Goal: Communication & Community: Ask a question

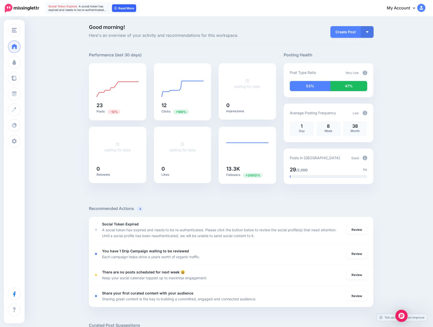
click at [122, 5] on link "Read More" at bounding box center [124, 8] width 24 height 8
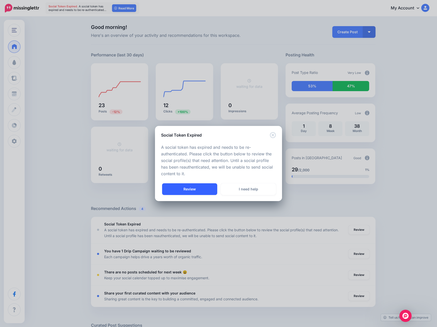
click at [205, 188] on link "Review" at bounding box center [189, 189] width 55 height 12
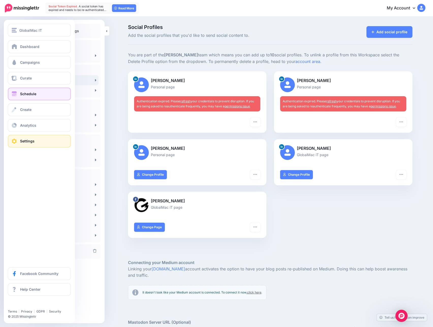
click at [23, 94] on span "Schedule" at bounding box center [28, 94] width 16 height 4
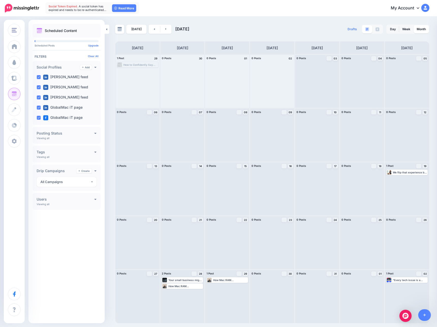
click at [425, 8] on img at bounding box center [425, 8] width 8 height 8
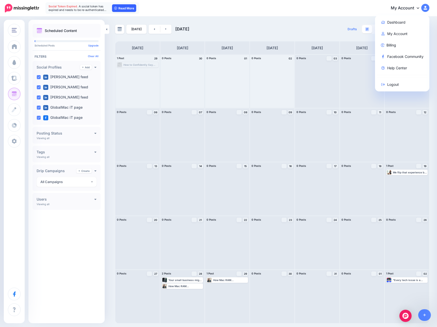
click at [129, 7] on link "Read More" at bounding box center [124, 8] width 24 height 8
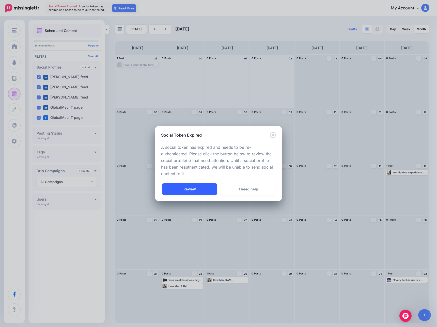
click at [197, 190] on link "Review" at bounding box center [189, 189] width 55 height 12
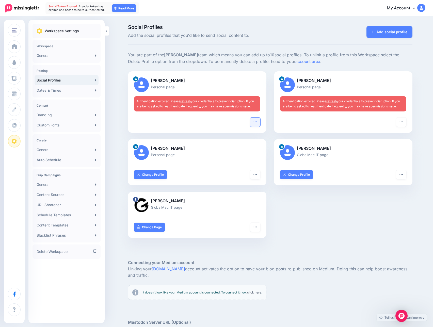
click at [255, 122] on icon "button" at bounding box center [255, 122] width 4 height 4
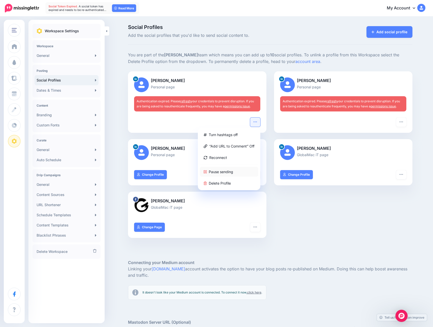
click at [218, 172] on link "Pause sending" at bounding box center [229, 172] width 58 height 10
click at [402, 122] on icon "button" at bounding box center [400, 121] width 3 height 1
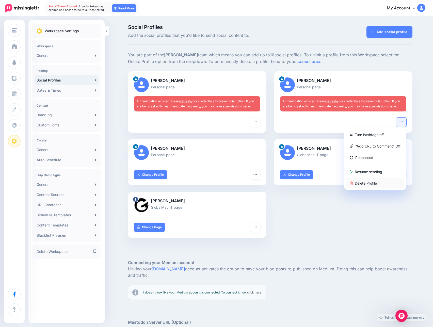
click at [367, 184] on link "Delete Profile" at bounding box center [375, 183] width 58 height 10
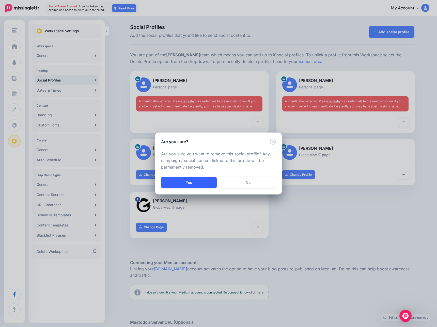
click at [187, 182] on button "Yes" at bounding box center [189, 183] width 56 height 12
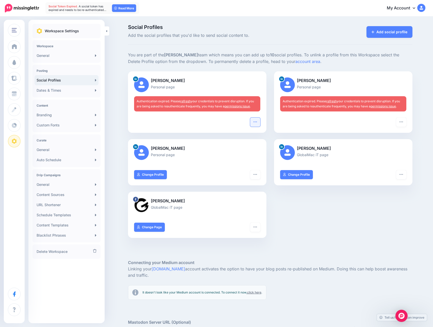
click at [257, 122] on icon "button" at bounding box center [254, 121] width 3 height 1
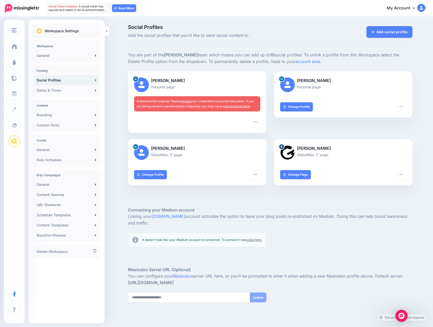
click at [273, 125] on div "[PERSON_NAME] Personal page Turn hashtags off “Add URL to Comment” Off Reconnec…" at bounding box center [343, 105] width 146 height 68
click at [257, 121] on icon "button" at bounding box center [255, 122] width 4 height 4
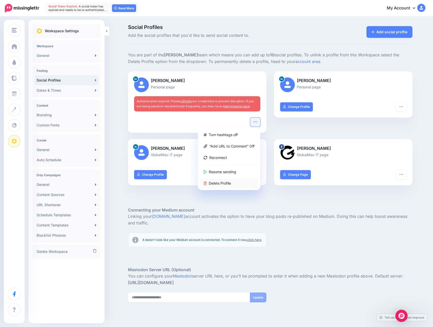
click at [227, 182] on link "Delete Profile" at bounding box center [229, 183] width 58 height 10
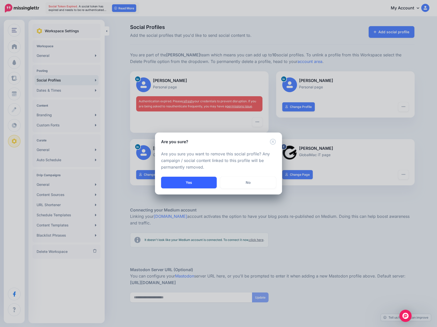
click at [173, 179] on button "Yes" at bounding box center [189, 183] width 56 height 12
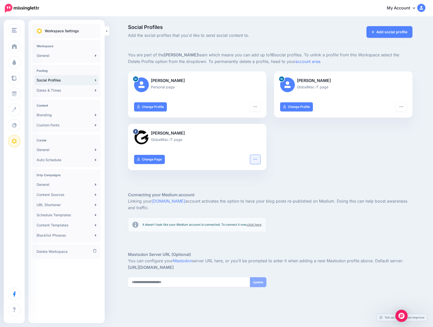
click at [257, 161] on icon "button" at bounding box center [255, 159] width 4 height 4
click at [340, 148] on div "Chris Henke Personal page Turn hashtags off “Add URL to Comment” Off Reconnect …" at bounding box center [270, 123] width 292 height 105
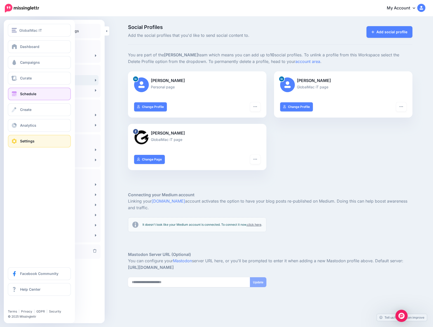
click at [12, 98] on link "Schedule" at bounding box center [39, 94] width 63 height 13
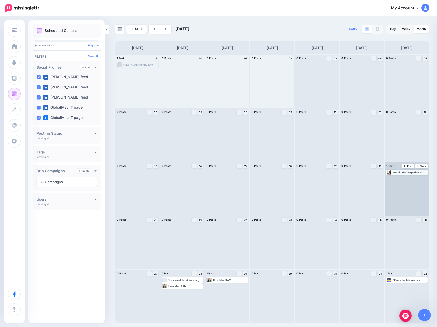
click at [401, 173] on div "We flip that experience by delivering fast, friendly, and stress-free support. …" at bounding box center [409, 172] width 34 height 3
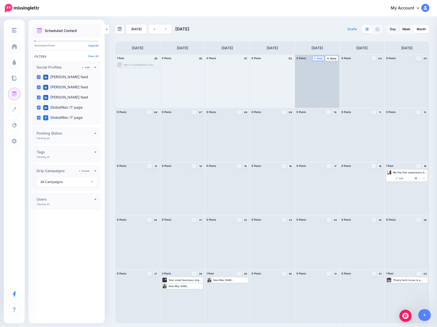
click at [317, 59] on span "Post" at bounding box center [318, 58] width 9 height 3
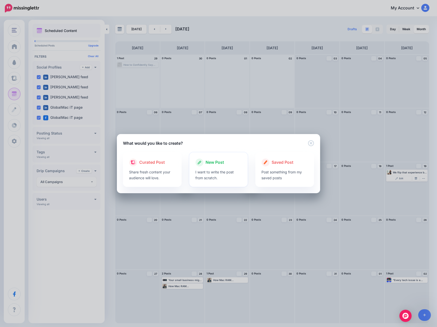
click at [213, 170] on p "I want to write the post from scratch." at bounding box center [218, 175] width 46 height 12
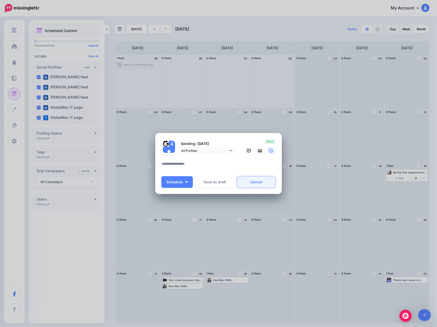
click at [262, 185] on link "Cancel" at bounding box center [256, 182] width 39 height 12
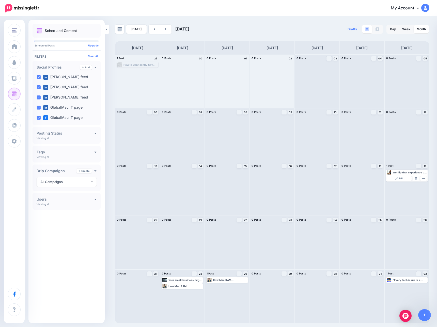
click at [133, 64] on div "How to Confidently Say “Yes” to Apple Clients – Without Hiring a Mac Engineer ▸…" at bounding box center [140, 64] width 34 height 3
click at [145, 64] on div "How to Confidently Say “Yes” to Apple Clients – Without Hiring a Mac Engineer ▸…" at bounding box center [140, 64] width 34 height 3
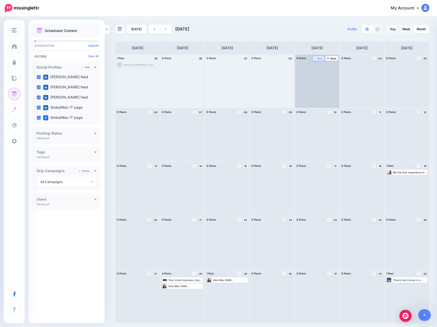
click at [319, 59] on span "Post" at bounding box center [318, 58] width 9 height 3
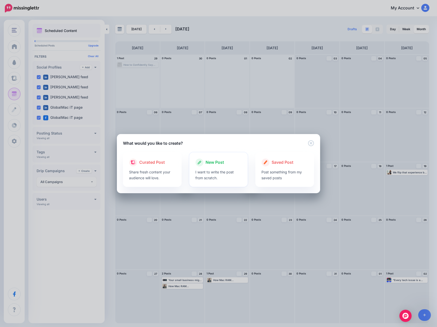
click at [203, 171] on p "I want to write the post from scratch." at bounding box center [218, 175] width 46 height 12
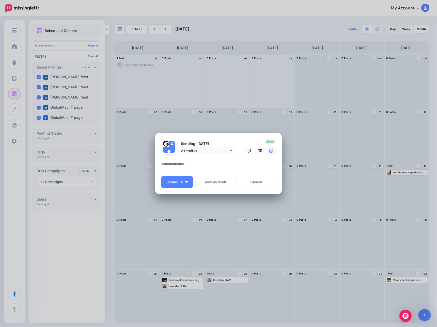
click at [181, 165] on textarea at bounding box center [219, 166] width 117 height 10
click at [229, 148] on link "All Profiles" at bounding box center [206, 150] width 56 height 7
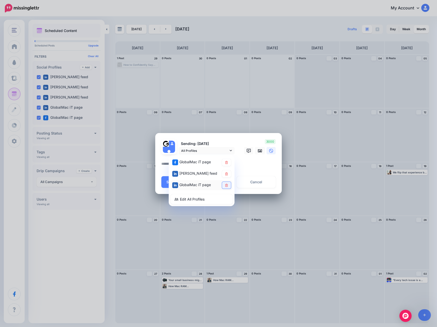
click at [227, 186] on icon at bounding box center [226, 185] width 4 height 3
click at [249, 164] on textarea at bounding box center [219, 166] width 117 height 10
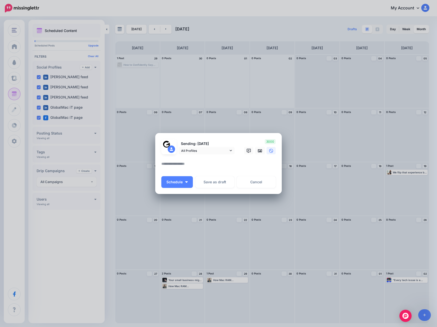
paste textarea "**********"
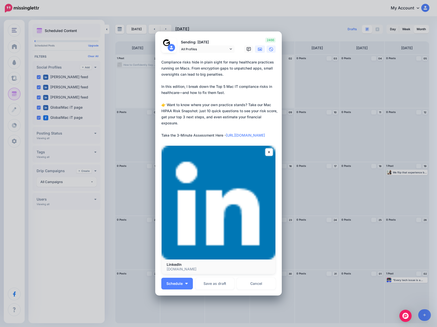
click at [258, 49] on icon at bounding box center [260, 49] width 4 height 4
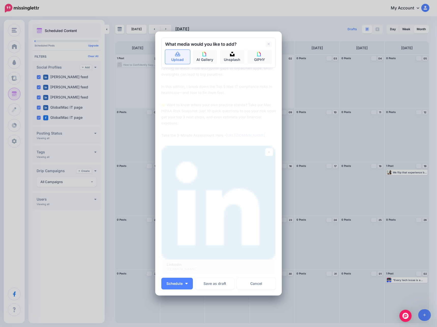
click at [166, 58] on link "Upload" at bounding box center [177, 57] width 25 height 14
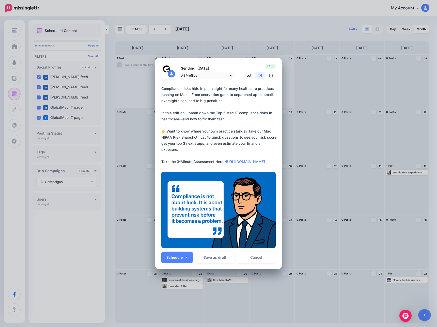
click at [232, 118] on textarea "**********" at bounding box center [219, 125] width 117 height 79
click at [231, 120] on textarea "**********" at bounding box center [219, 125] width 117 height 79
paste textarea "**********"
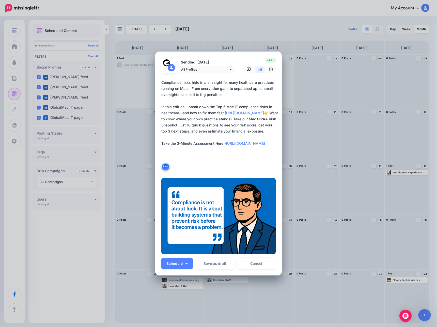
type textarea "**********"
click at [190, 149] on textarea "**********" at bounding box center [219, 124] width 117 height 91
click at [243, 163] on textarea "**********" at bounding box center [219, 124] width 117 height 91
drag, startPoint x: 268, startPoint y: 162, endPoint x: 225, endPoint y: 161, distance: 43.7
click at [225, 161] on textarea "**********" at bounding box center [219, 124] width 117 height 91
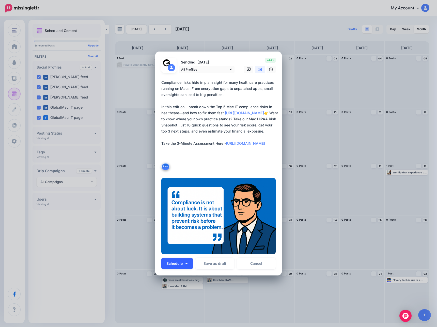
click at [181, 264] on button "Schedule" at bounding box center [176, 264] width 31 height 12
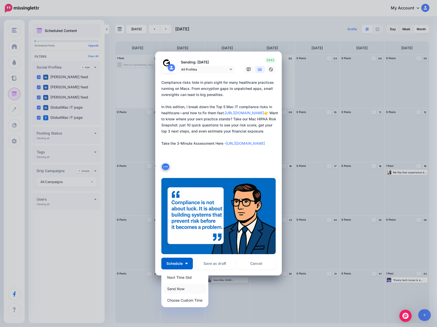
click at [177, 288] on link "Send Now" at bounding box center [184, 289] width 43 height 10
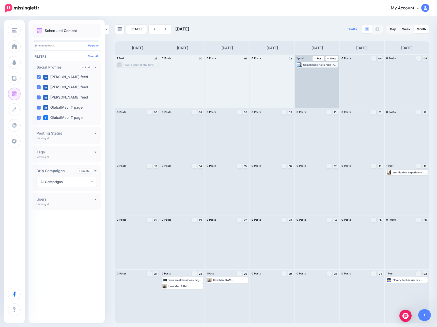
click at [312, 64] on div "Compliance risks hide in plain sight for many healthcare practices running on M…" at bounding box center [320, 64] width 34 height 3
click at [333, 71] on icon "button" at bounding box center [333, 70] width 3 height 3
click at [316, 64] on div "Compliance risks hide in plain sight for many healthcare practices running on M…" at bounding box center [320, 64] width 34 height 3
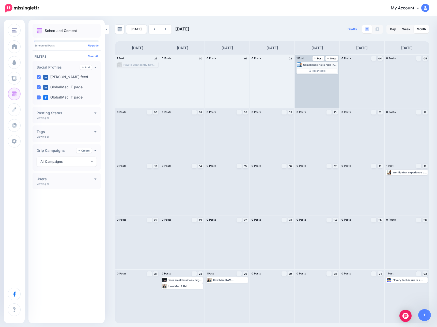
click at [312, 64] on div "Compliance risks hide in plain sight for many healthcare practices running on M…" at bounding box center [320, 64] width 34 height 3
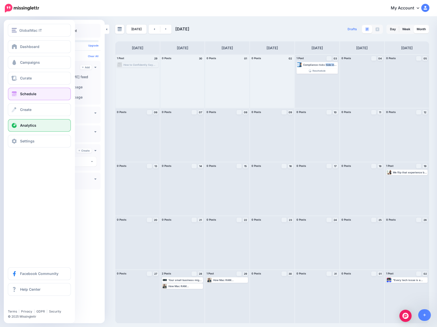
click at [32, 124] on span "Analytics" at bounding box center [28, 125] width 16 height 4
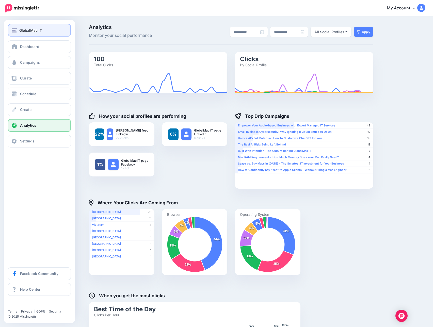
click at [28, 32] on span "GlobalMac IT" at bounding box center [30, 30] width 23 height 6
click at [29, 62] on span "Campaigns" at bounding box center [30, 62] width 20 height 4
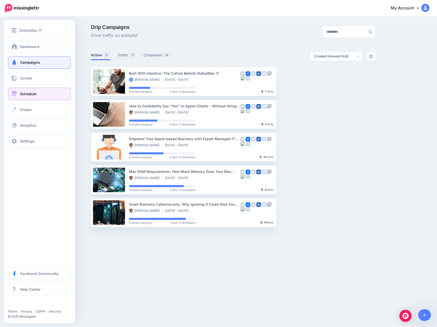
click at [28, 95] on span "Schedule" at bounding box center [28, 94] width 16 height 4
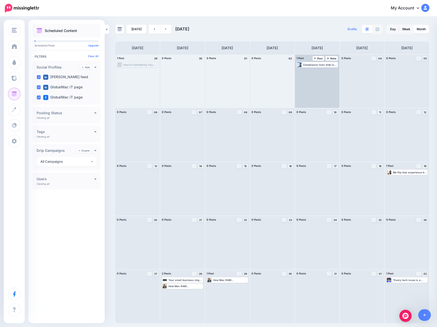
click at [314, 72] on div "Compliance risks hide in plain sight for many healthcare practices running on M…" at bounding box center [317, 81] width 44 height 53
click at [314, 63] on div "Compliance risks hide in plain sight for many healthcare practices running on M…" at bounding box center [320, 64] width 34 height 3
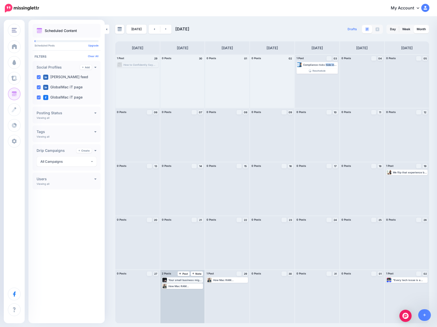
click at [186, 279] on div "Your small business might not make the headlines, but to a hacker, it’s pure go…" at bounding box center [185, 279] width 34 height 3
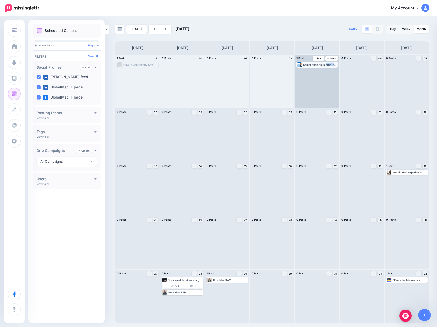
click at [321, 64] on div "Compliance risks hide in plain sight for many healthcare practices running on M…" at bounding box center [320, 64] width 34 height 3
click at [314, 71] on span "Reschedule" at bounding box center [318, 71] width 13 height 3
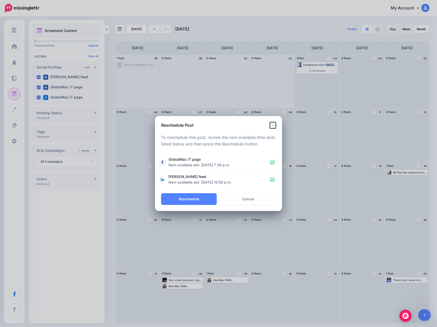
click at [273, 124] on icon "Close" at bounding box center [273, 125] width 6 height 6
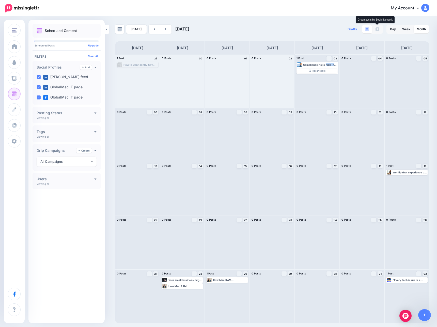
click at [376, 29] on img at bounding box center [377, 29] width 4 height 4
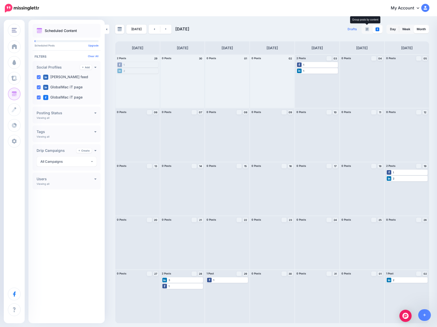
click at [366, 31] on img at bounding box center [367, 29] width 4 height 4
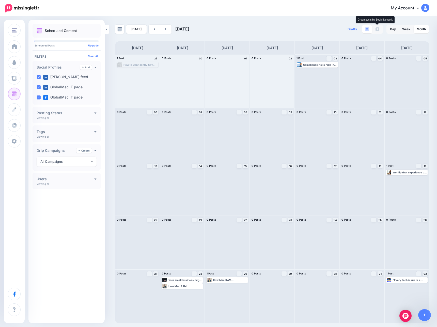
click at [373, 30] on link at bounding box center [377, 29] width 10 height 8
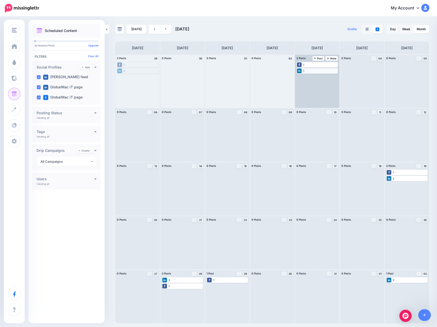
click at [308, 70] on div "1" at bounding box center [317, 71] width 40 height 5
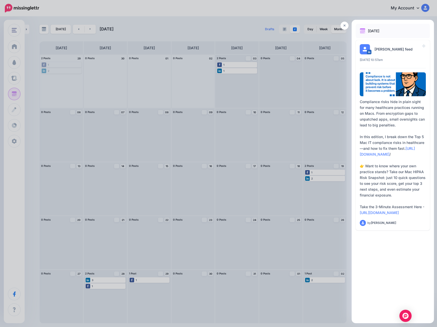
click at [234, 66] on div at bounding box center [218, 163] width 437 height 327
click at [232, 65] on div at bounding box center [218, 163] width 437 height 327
click at [334, 245] on div at bounding box center [218, 163] width 437 height 327
click at [239, 67] on div at bounding box center [218, 163] width 437 height 327
click at [346, 26] on link at bounding box center [344, 26] width 8 height 8
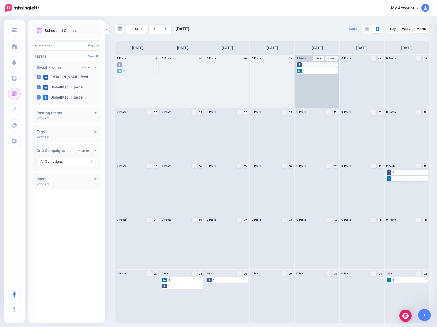
click at [320, 63] on div "1" at bounding box center [317, 64] width 40 height 5
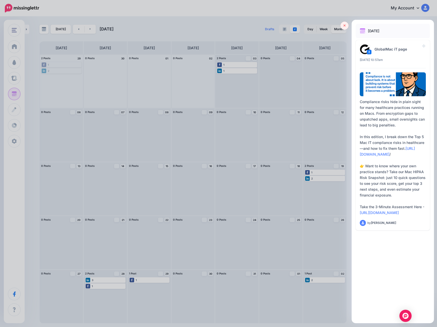
click at [345, 25] on link at bounding box center [344, 26] width 8 height 8
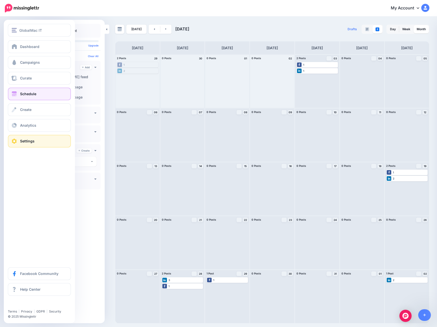
click at [21, 143] on link "Settings" at bounding box center [39, 141] width 63 height 13
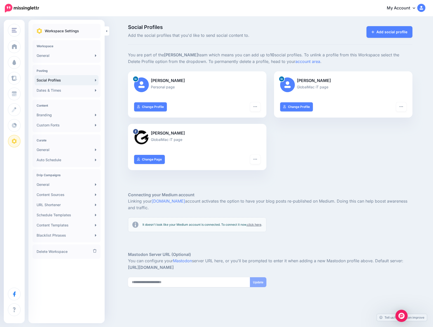
scroll to position [10, 0]
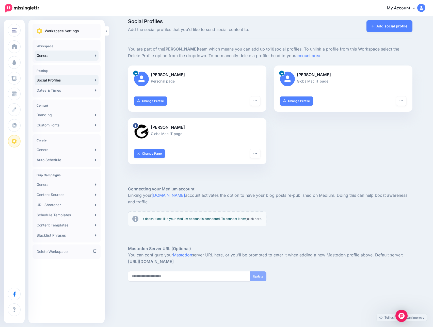
click at [54, 55] on link "General" at bounding box center [67, 56] width 64 height 10
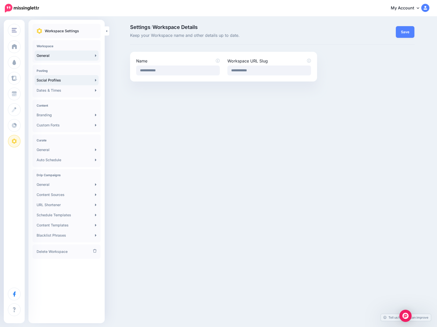
click at [74, 80] on link "Social Profiles" at bounding box center [67, 80] width 64 height 10
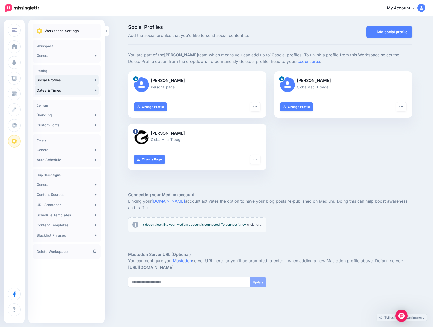
click at [74, 90] on link "Dates & Times" at bounding box center [67, 90] width 64 height 10
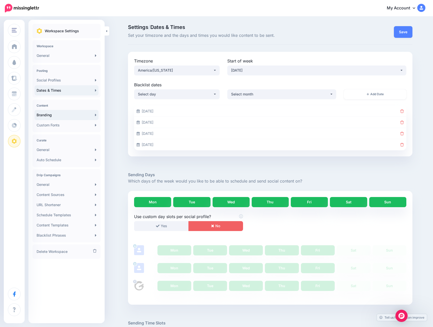
click at [70, 114] on link "Branding" at bounding box center [67, 115] width 64 height 10
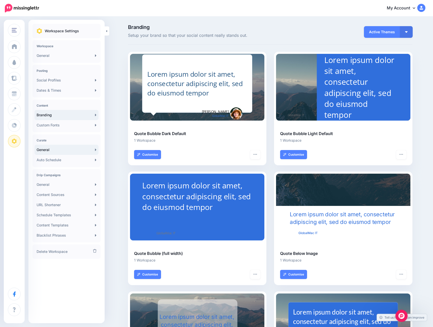
click at [65, 152] on link "General" at bounding box center [67, 150] width 64 height 10
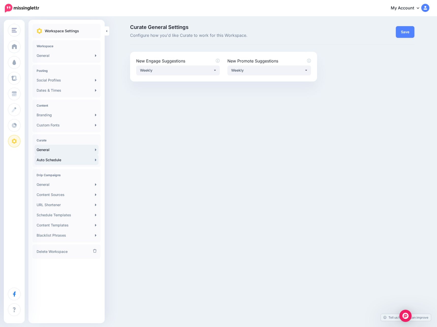
click at [61, 159] on link "Auto Schedule" at bounding box center [67, 160] width 64 height 10
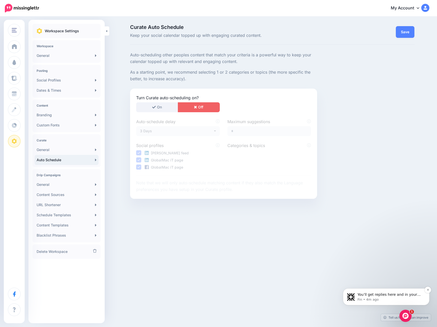
click at [411, 293] on span "You’ll get replies here and in your email: ✉️ chrish@globalmacit.com The team w…" at bounding box center [388, 301] width 63 height 19
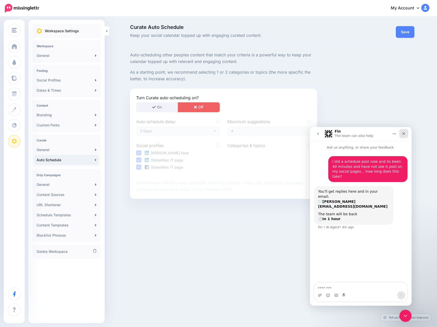
click at [402, 134] on icon "Close" at bounding box center [403, 133] width 3 height 3
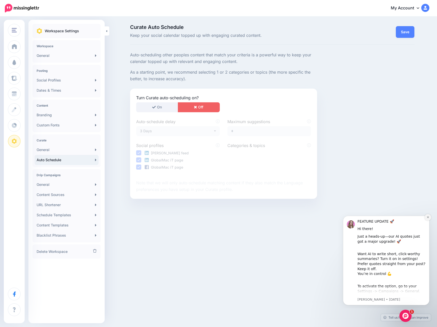
click at [427, 216] on icon "Dismiss notification" at bounding box center [427, 217] width 3 height 3
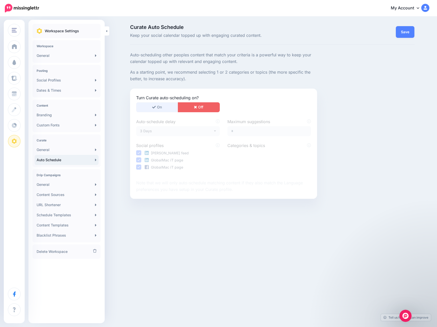
click at [154, 106] on icon "button" at bounding box center [154, 107] width 4 height 4
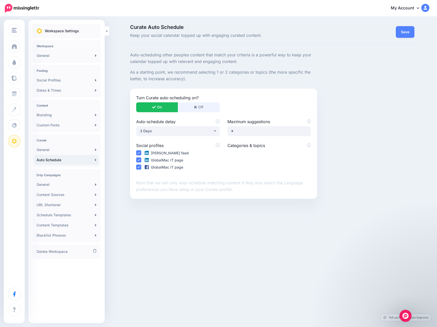
click at [194, 104] on button "Off" at bounding box center [199, 107] width 42 height 10
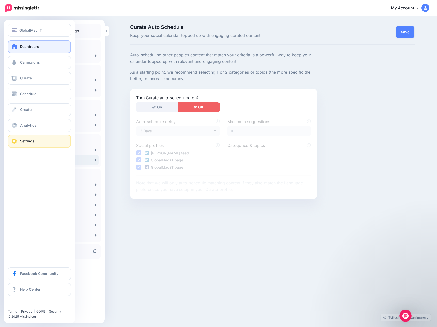
click at [17, 49] on link "Dashboard" at bounding box center [39, 46] width 63 height 13
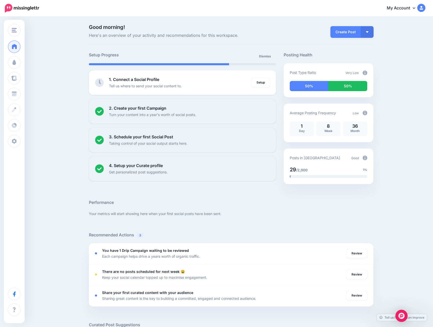
click at [411, 11] on link "My Account" at bounding box center [403, 8] width 44 height 12
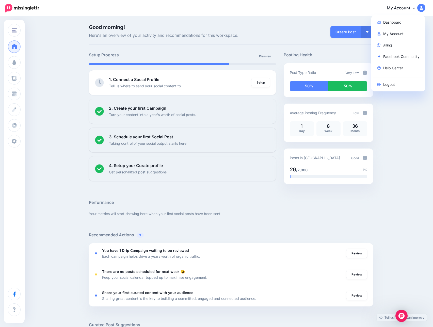
click at [414, 8] on link "My Account" at bounding box center [403, 8] width 44 height 12
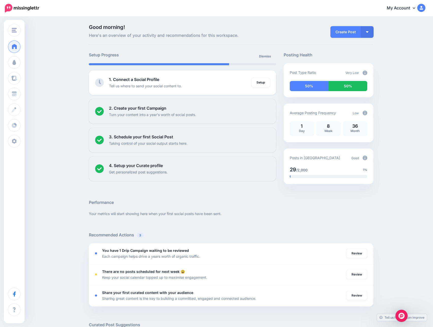
click at [404, 11] on link "My Account" at bounding box center [403, 8] width 44 height 12
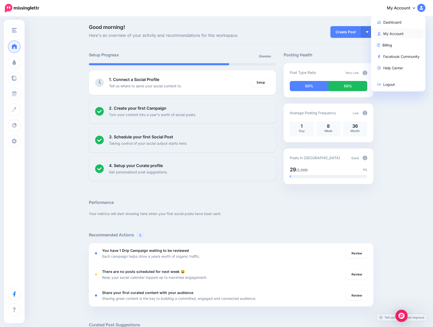
click at [400, 33] on link "My Account" at bounding box center [398, 34] width 51 height 10
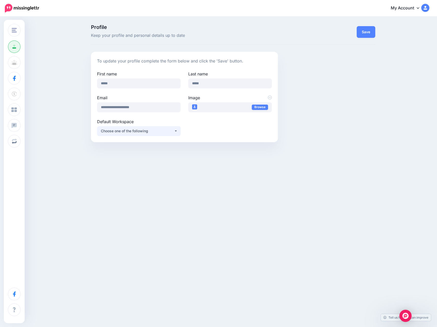
click at [161, 130] on div "Choose one of the following" at bounding box center [137, 131] width 73 height 6
click at [148, 142] on link "GlobalMac IT" at bounding box center [138, 144] width 79 height 10
select select "*****"
click at [368, 29] on button "Save" at bounding box center [365, 32] width 19 height 12
click at [408, 9] on link "My Account" at bounding box center [407, 8] width 44 height 12
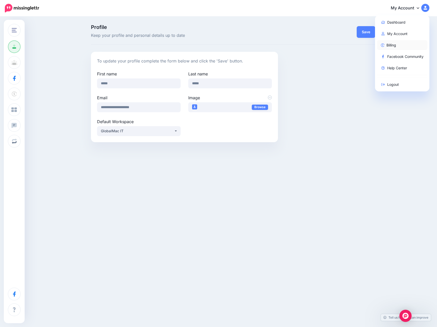
click at [391, 45] on link "Billing" at bounding box center [402, 45] width 51 height 10
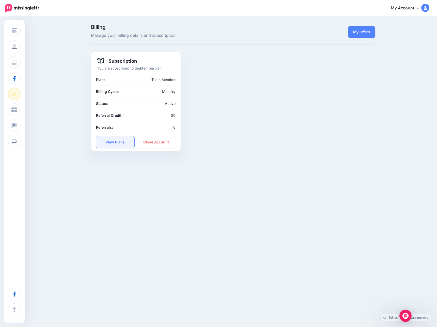
click at [121, 142] on link "View Plans" at bounding box center [115, 142] width 39 height 12
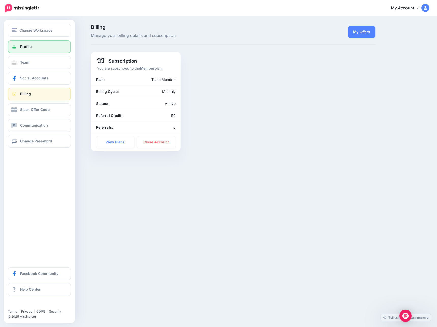
click at [23, 49] on link "Profile" at bounding box center [39, 46] width 63 height 13
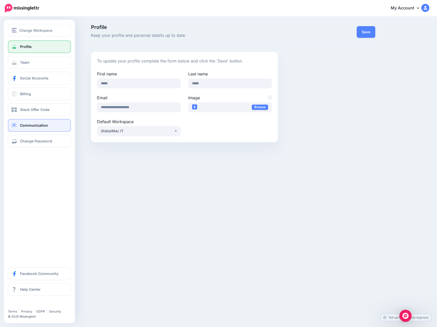
click at [42, 124] on span "Communication" at bounding box center [34, 125] width 28 height 4
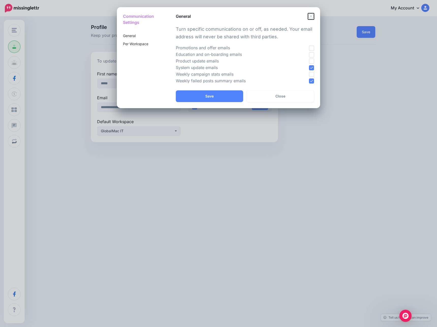
click at [309, 18] on icon "Close" at bounding box center [311, 16] width 6 height 6
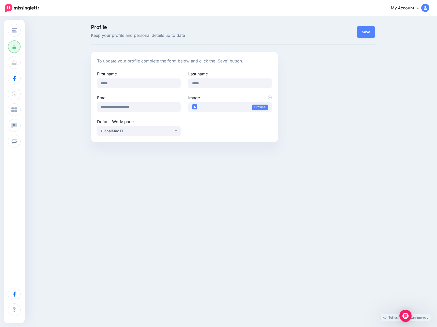
click at [7, 9] on img at bounding box center [22, 8] width 34 height 9
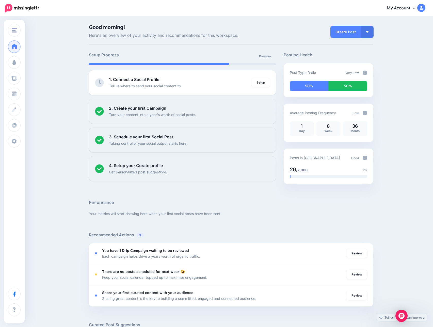
scroll to position [170, 0]
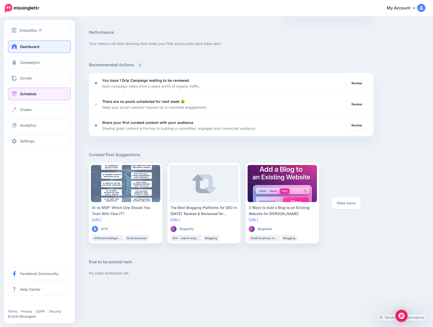
click at [40, 91] on link "Schedule" at bounding box center [39, 94] width 63 height 13
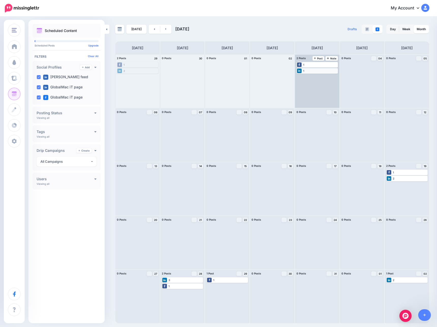
click at [314, 71] on div "1" at bounding box center [317, 71] width 40 height 5
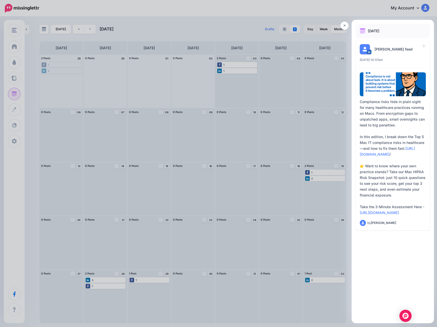
click at [269, 67] on div at bounding box center [218, 163] width 437 height 327
click at [343, 24] on icon at bounding box center [344, 26] width 2 height 4
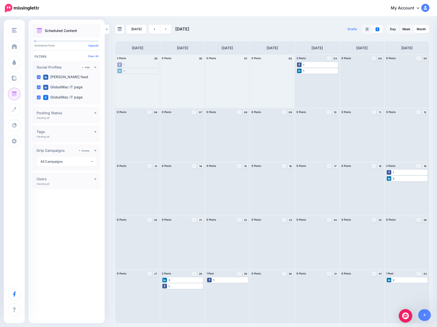
click at [404, 316] on img "Open Intercom Messenger" at bounding box center [405, 315] width 7 height 7
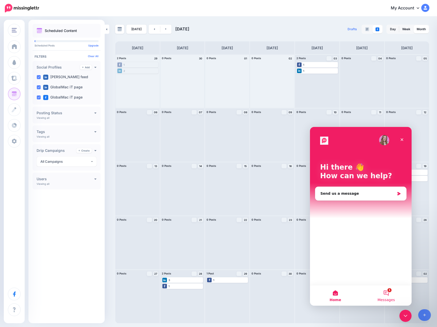
click at [384, 298] on span "Messages" at bounding box center [386, 300] width 18 height 4
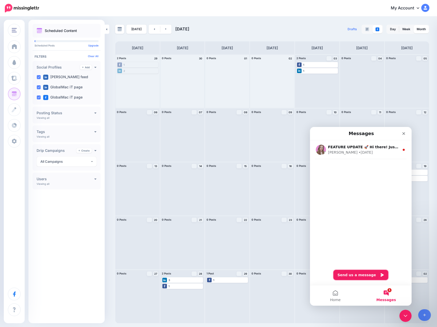
click at [360, 276] on button "Send us a message" at bounding box center [360, 275] width 55 height 10
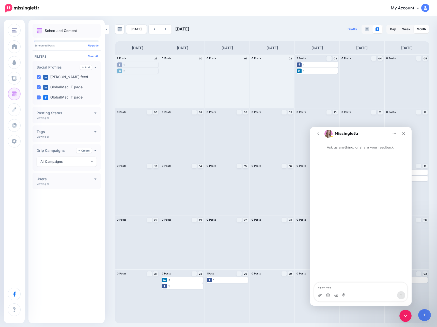
click at [352, 287] on textarea "Message…" at bounding box center [360, 286] width 93 height 9
type textarea "**********"
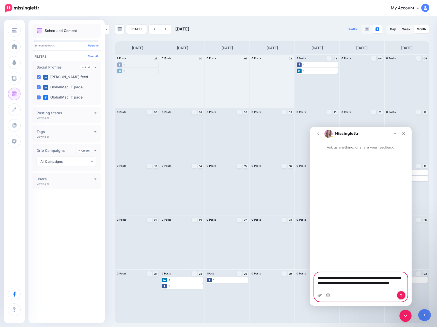
click at [399, 293] on icon "Send a message…" at bounding box center [401, 295] width 4 height 4
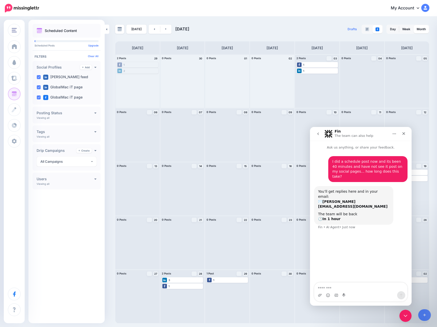
click at [318, 14] on div "My Account Dashboard My Account Billing Facebook Community Help Center Logout" at bounding box center [236, 8] width 383 height 12
click at [401, 133] on icon "Close" at bounding box center [403, 133] width 4 height 4
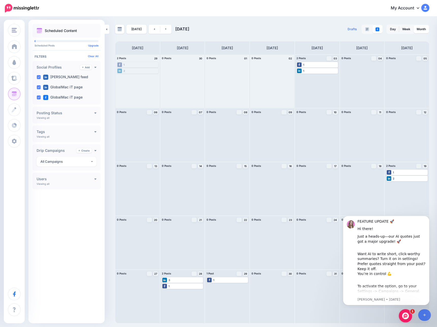
click at [410, 313] on span "1" at bounding box center [412, 311] width 5 height 5
click at [407, 309] on div "Open Intercom Messenger" at bounding box center [404, 315] width 17 height 17
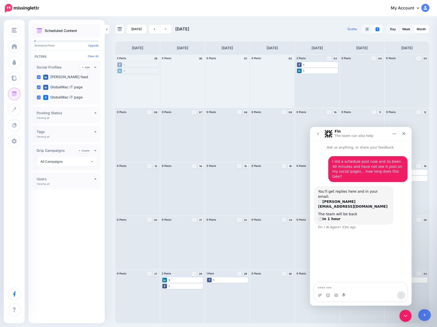
click at [359, 287] on textarea "Message…" at bounding box center [360, 286] width 93 height 9
type textarea "**********"
click at [404, 135] on icon "Close" at bounding box center [403, 133] width 4 height 4
